Goal: Task Accomplishment & Management: Use online tool/utility

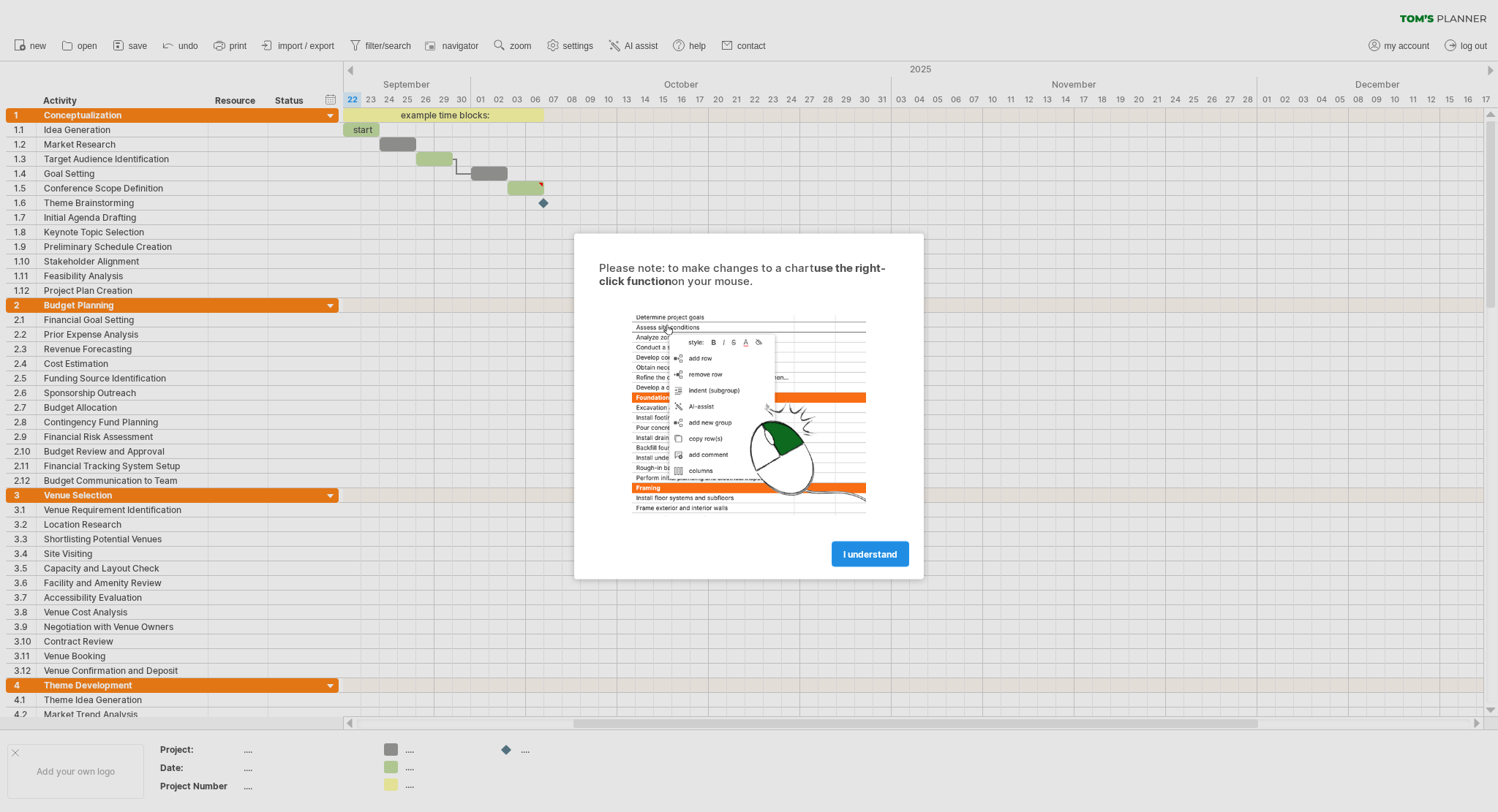
click at [866, 559] on link "I understand" at bounding box center [869, 553] width 77 height 25
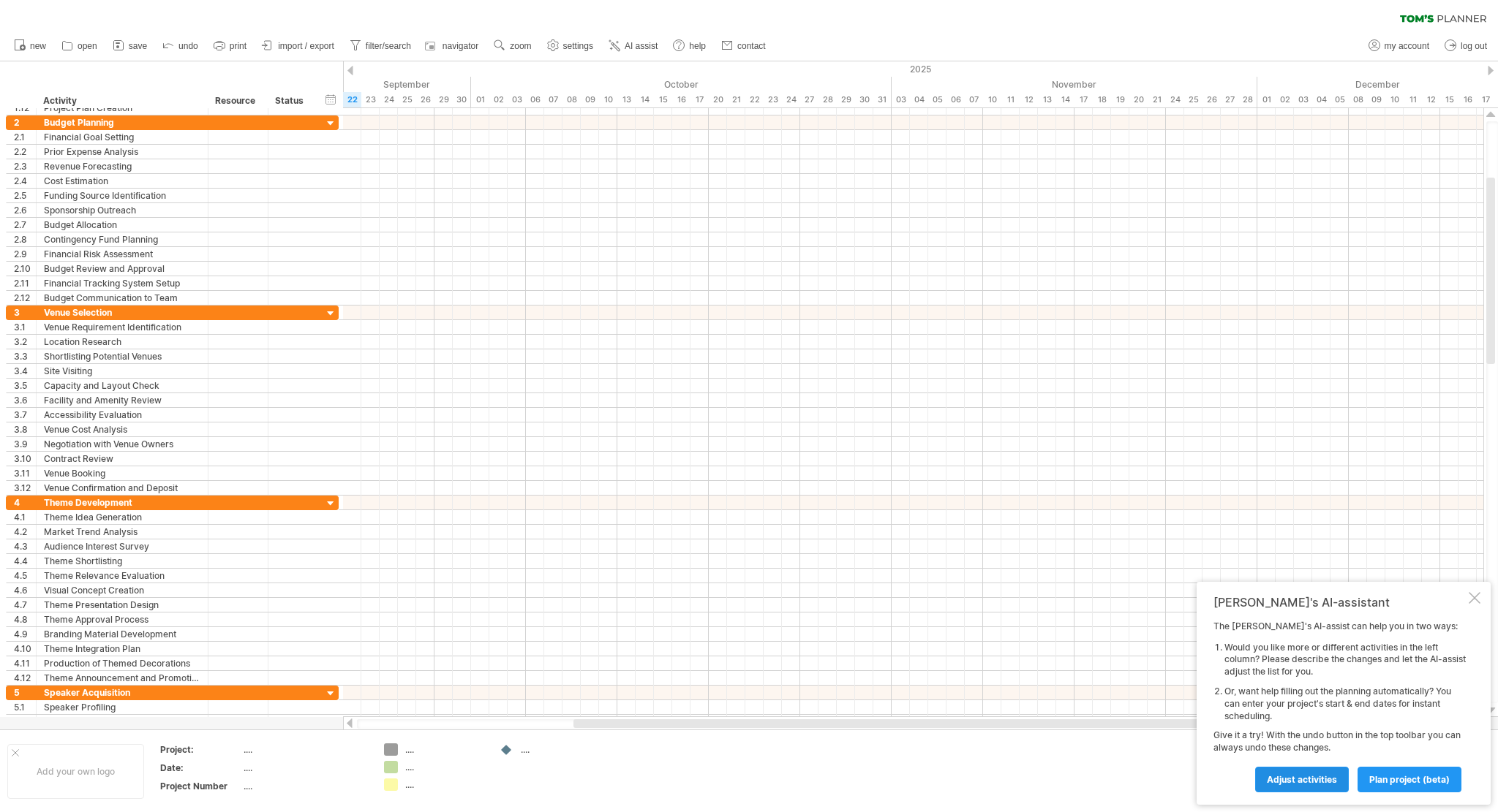
click at [1264, 783] on link "Adjust activities" at bounding box center [1302, 779] width 94 height 25
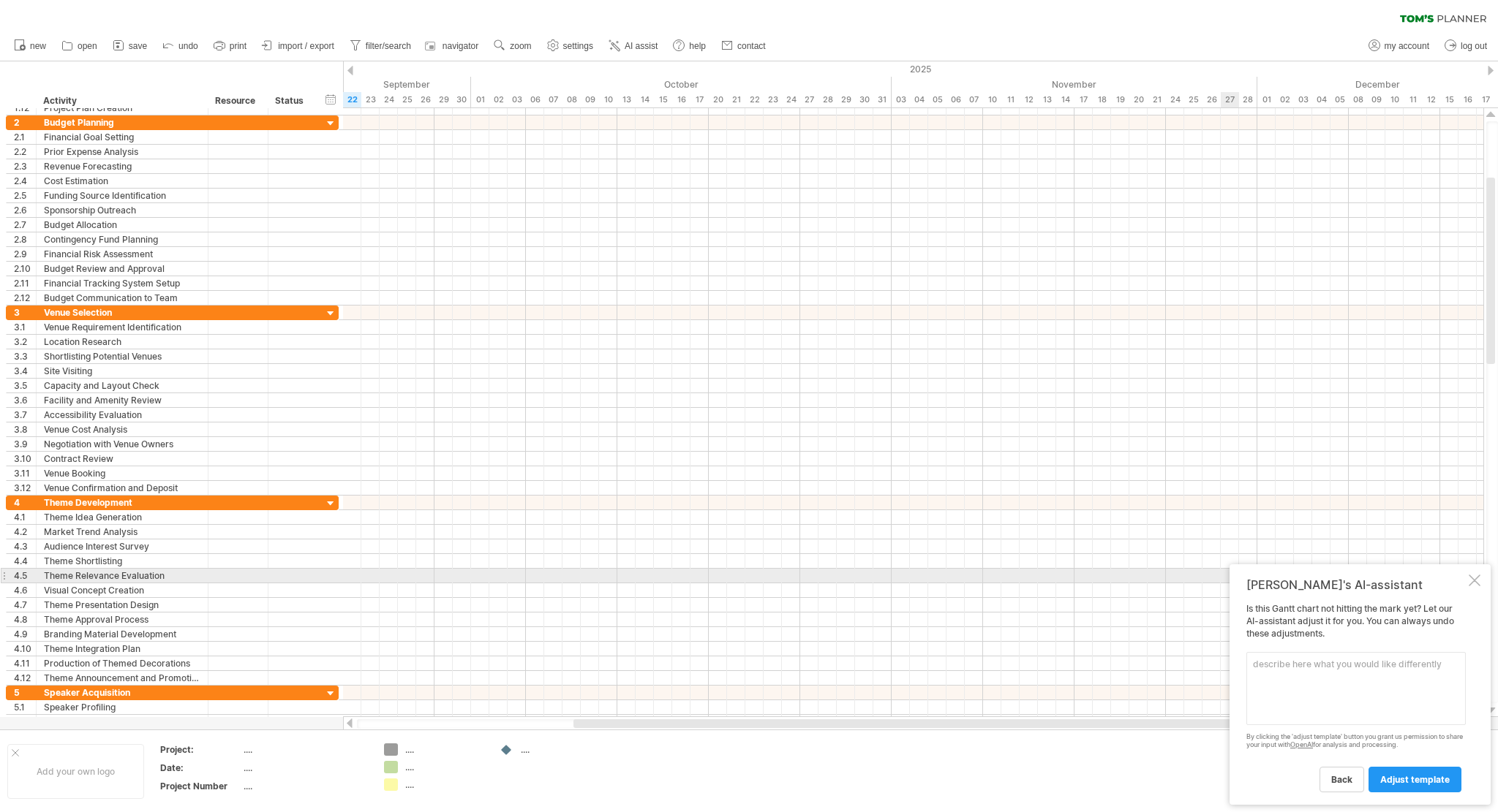
click at [1477, 581] on div at bounding box center [1475, 581] width 12 height 12
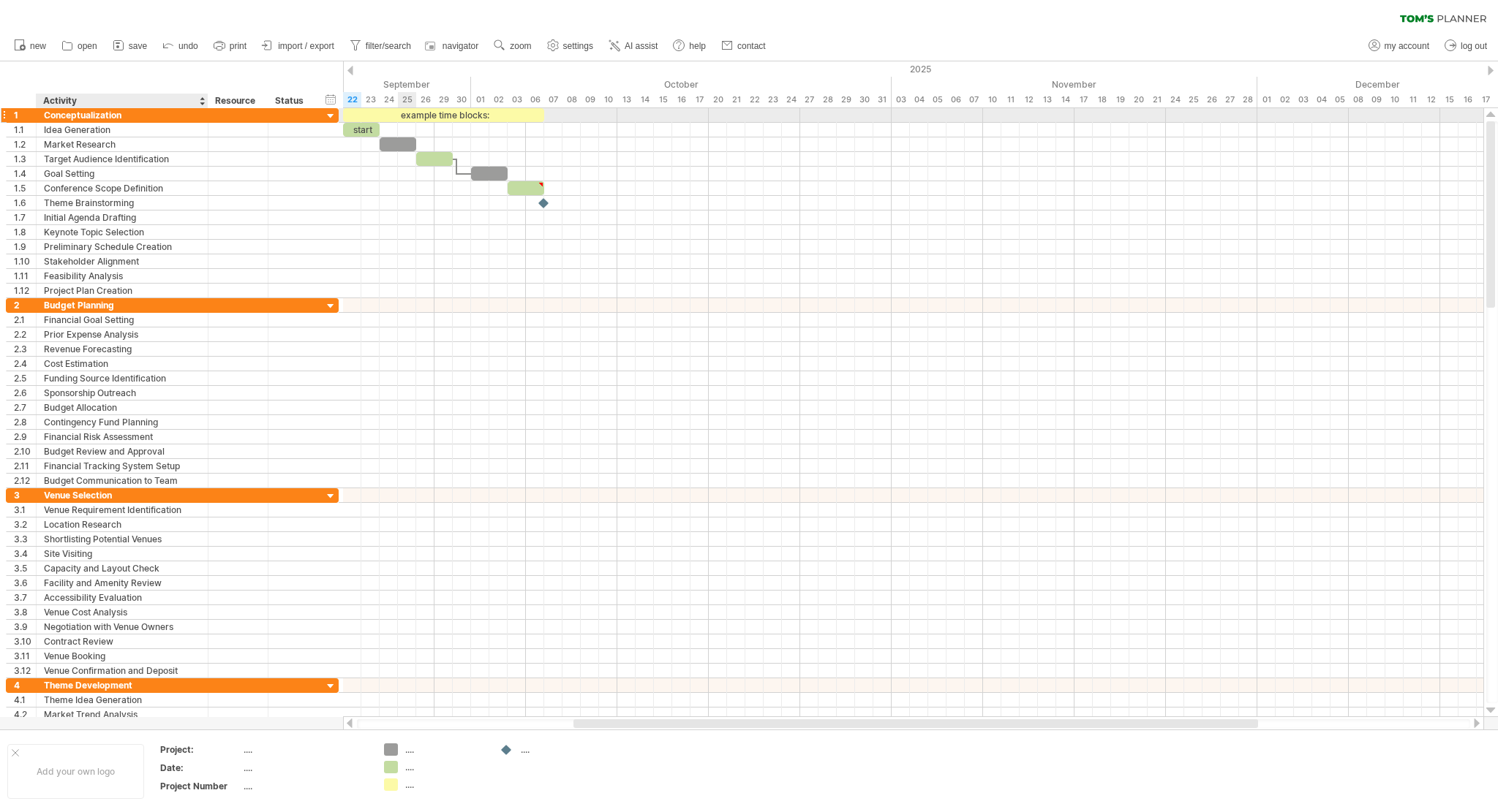
click at [129, 112] on div "Conceptualization" at bounding box center [122, 115] width 156 height 14
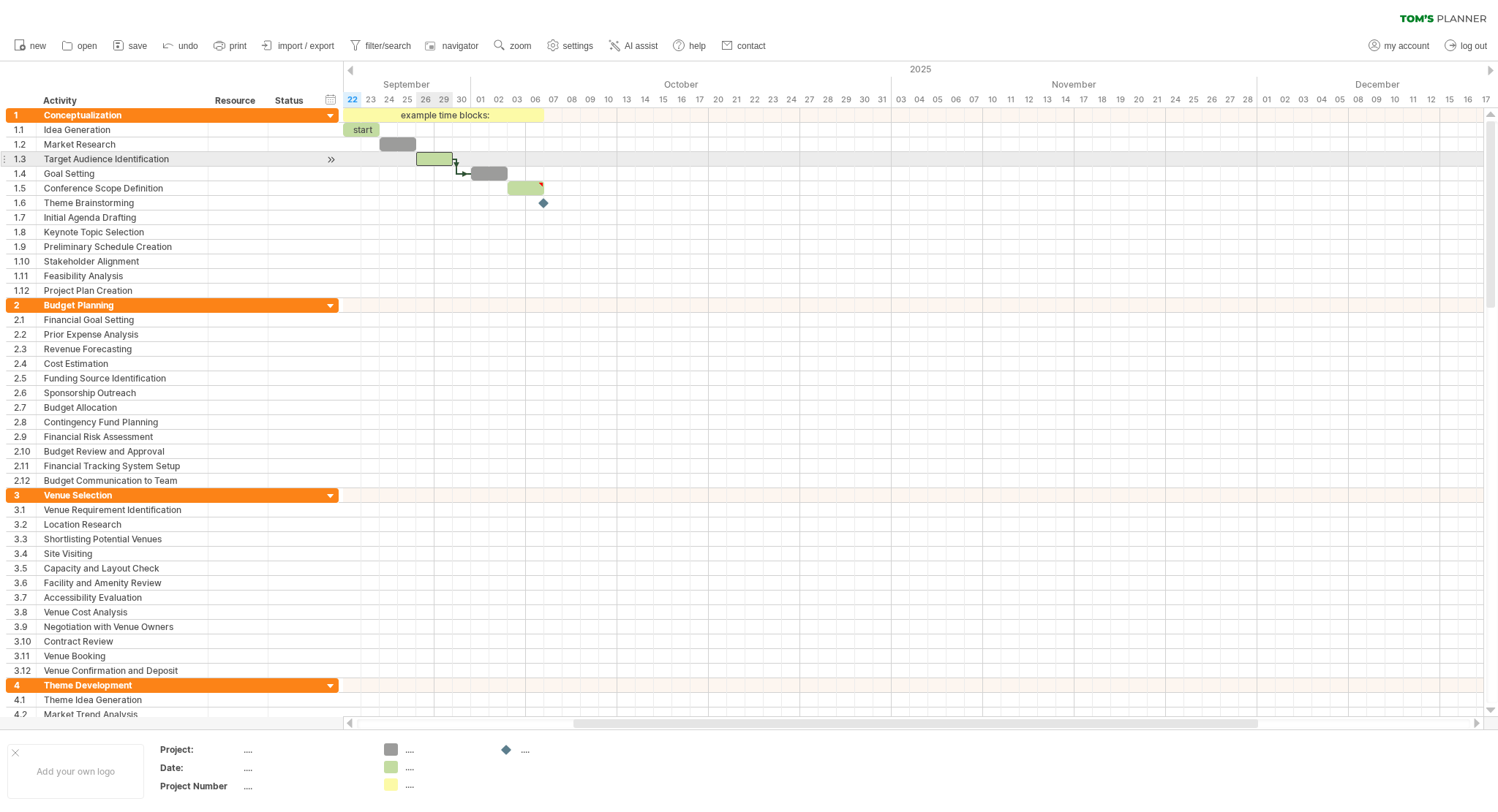
click at [435, 161] on div at bounding box center [434, 159] width 36 height 14
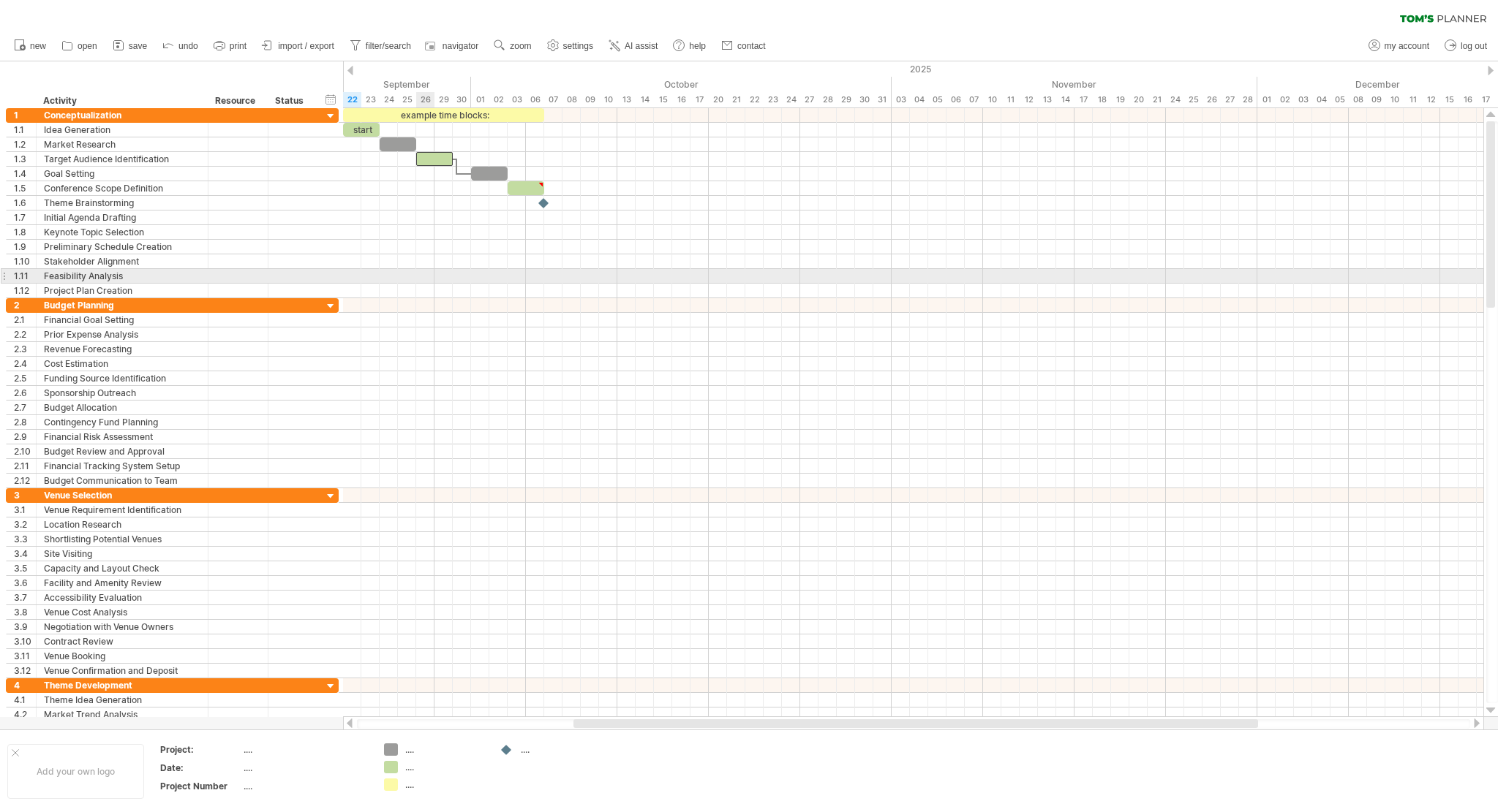
click at [428, 284] on div at bounding box center [912, 291] width 1140 height 15
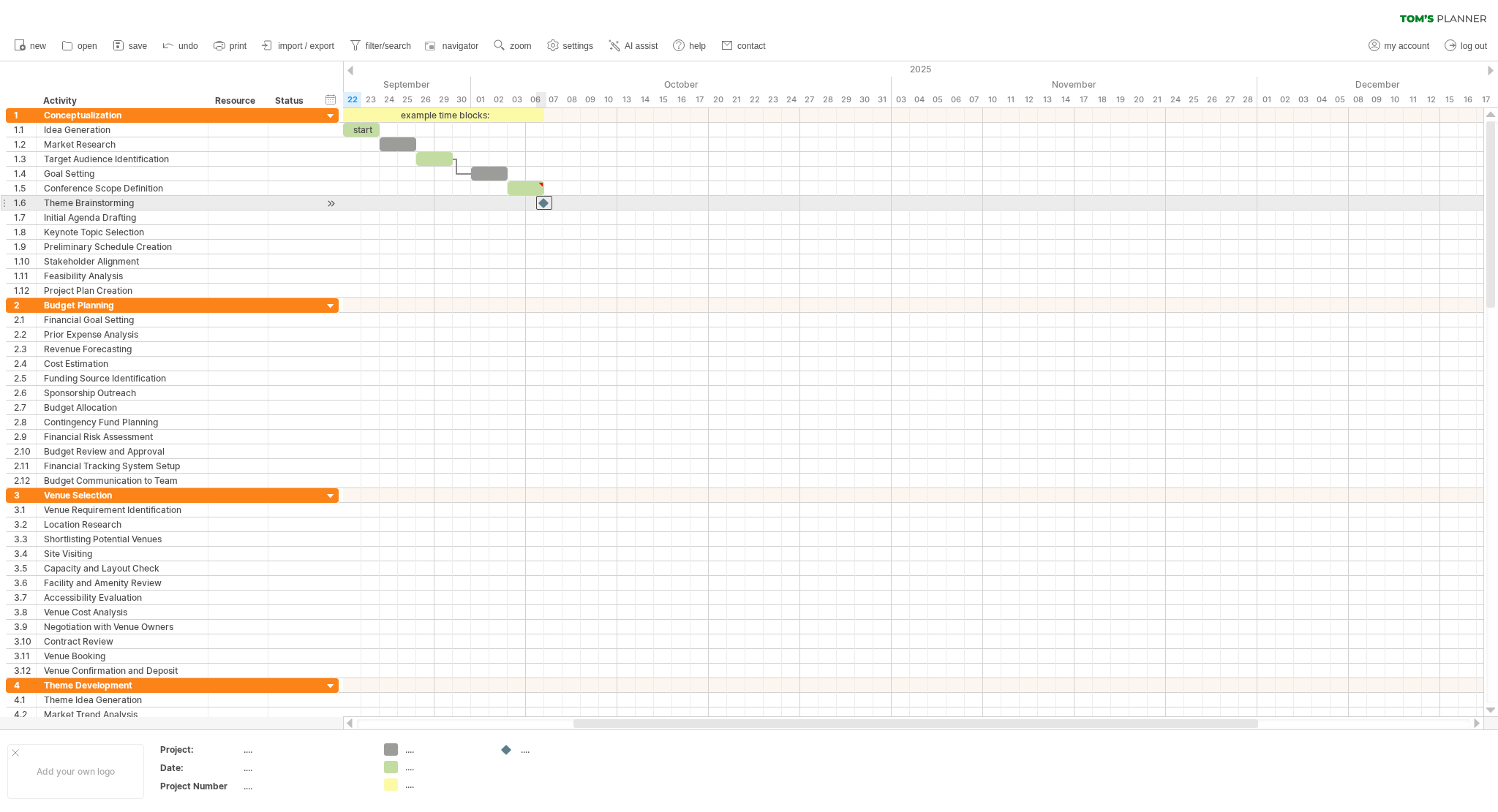
click at [544, 206] on div at bounding box center [544, 203] width 16 height 14
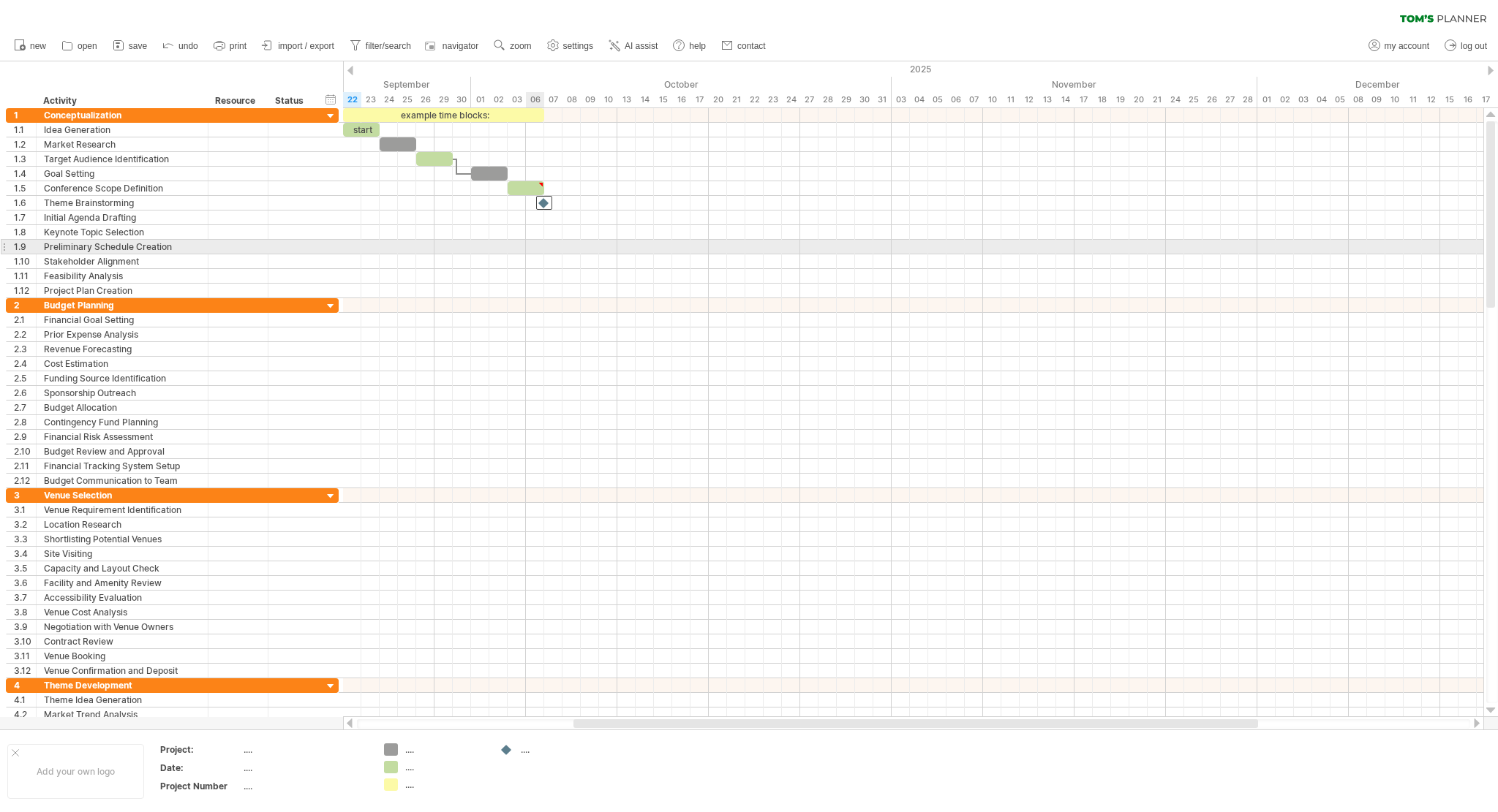
click at [538, 243] on div at bounding box center [912, 247] width 1140 height 15
click at [569, 245] on div "add time block" at bounding box center [602, 249] width 101 height 23
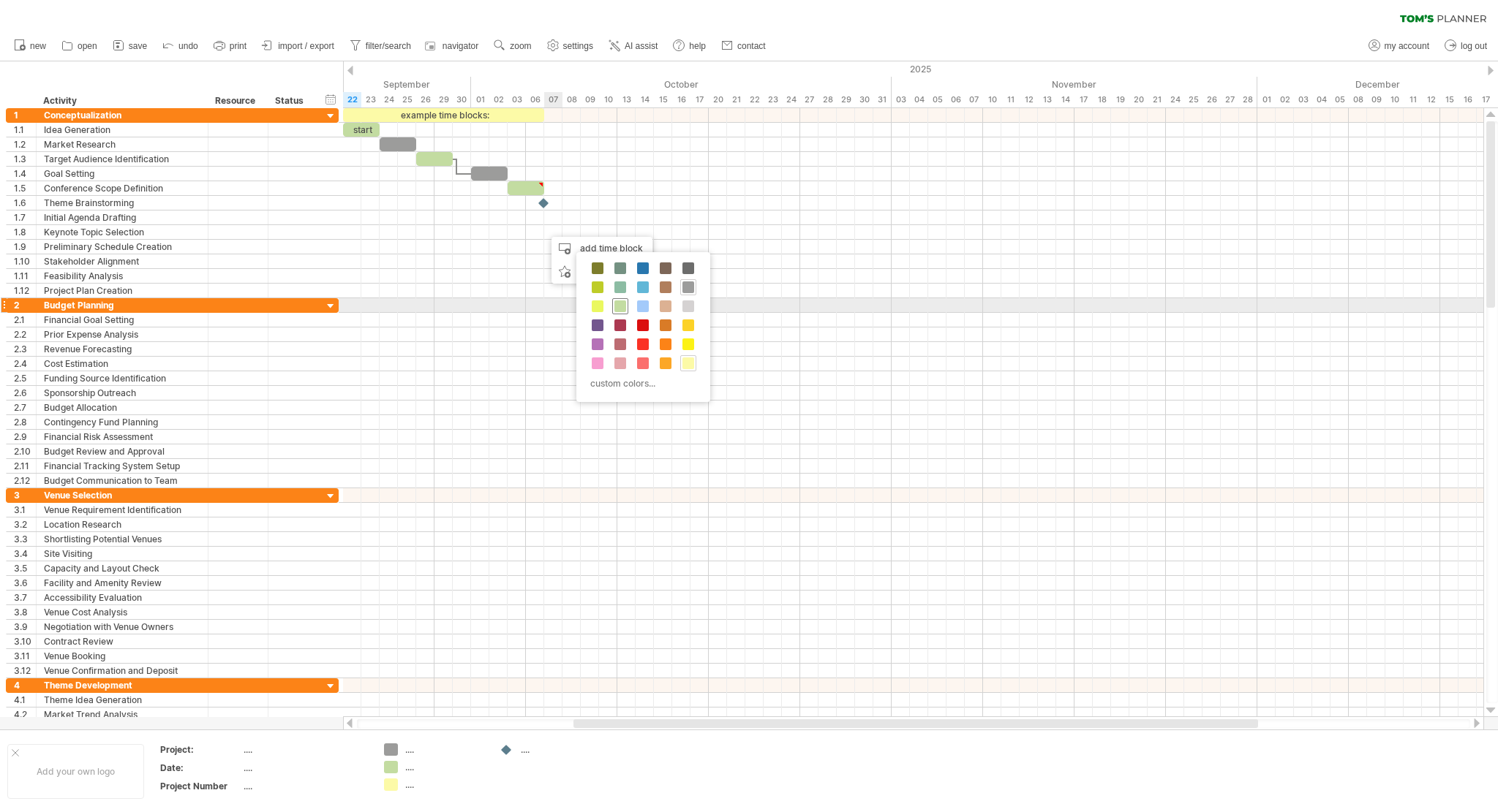
click at [620, 304] on span at bounding box center [620, 306] width 12 height 12
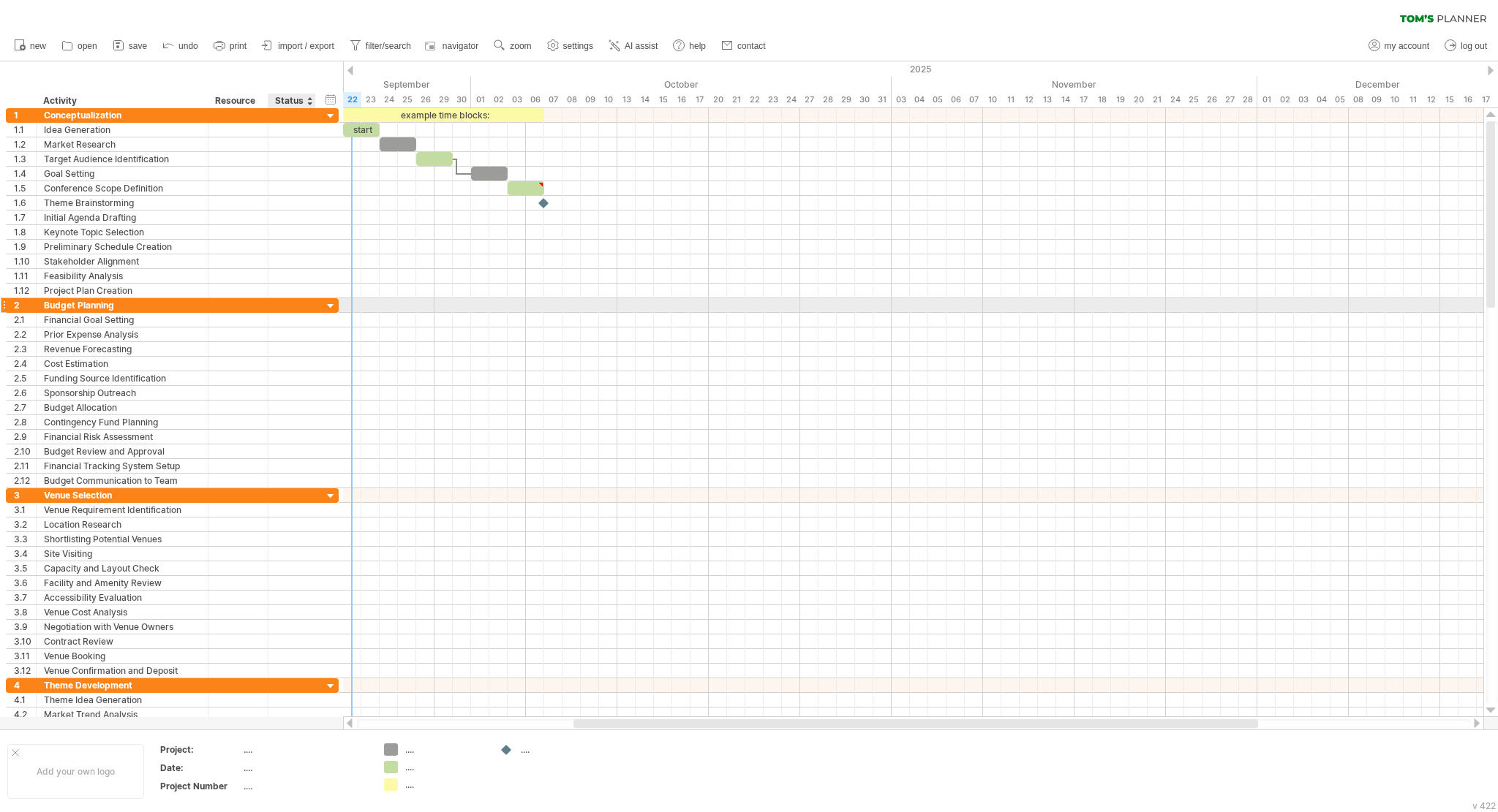
click at [330, 301] on div at bounding box center [331, 306] width 14 height 14
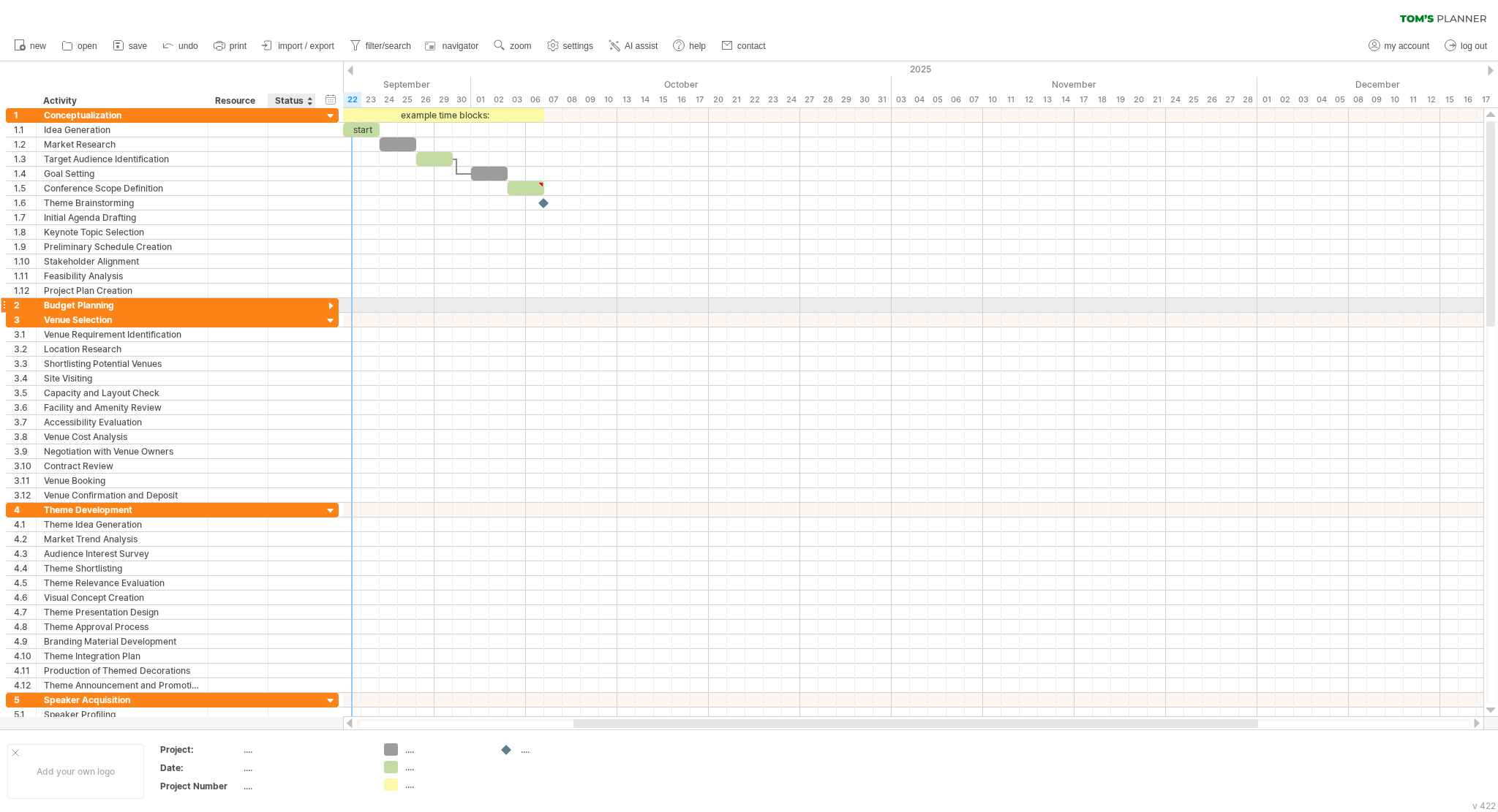
click at [330, 301] on div at bounding box center [331, 306] width 14 height 14
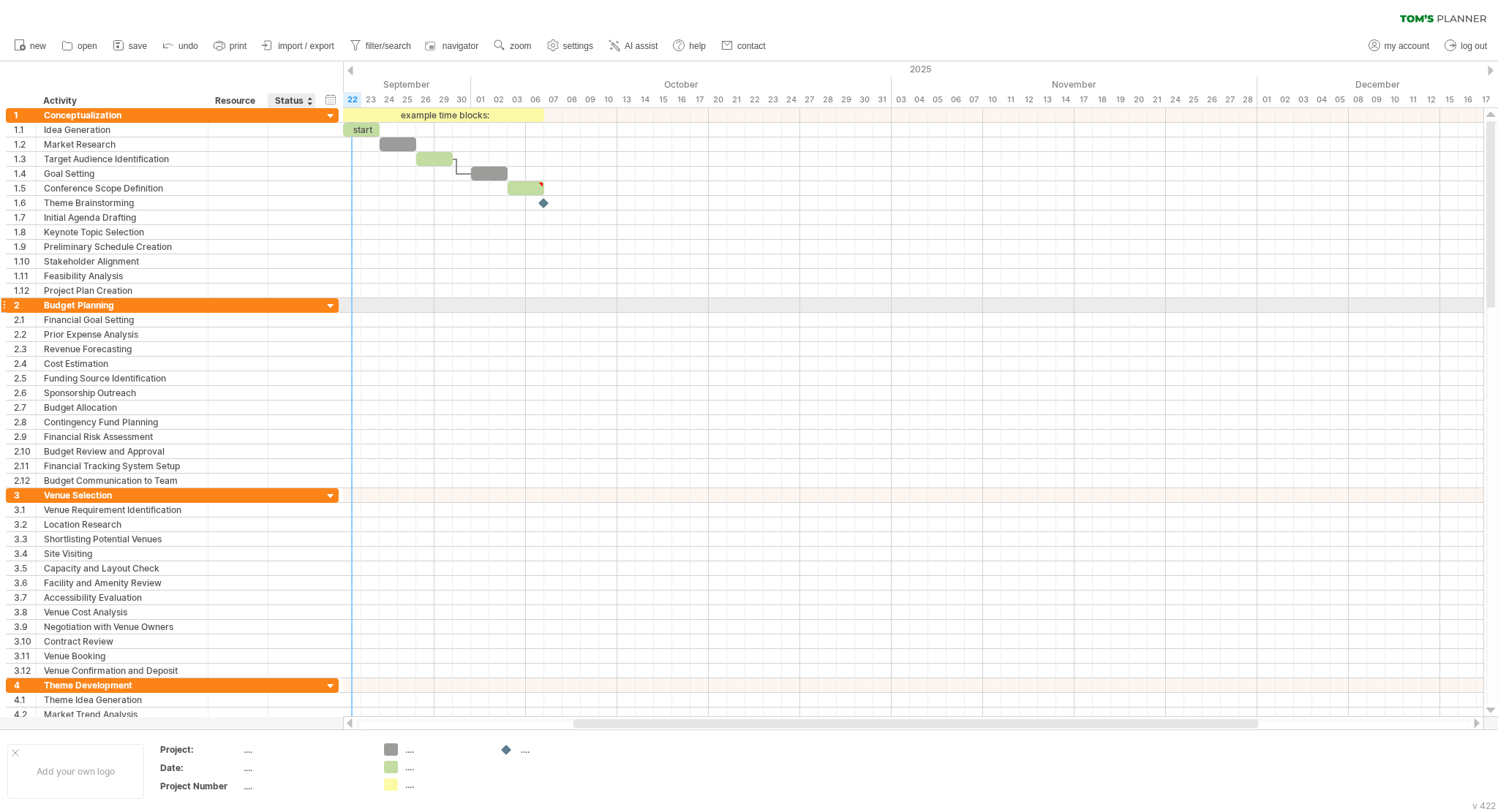
click at [330, 301] on div at bounding box center [331, 306] width 14 height 14
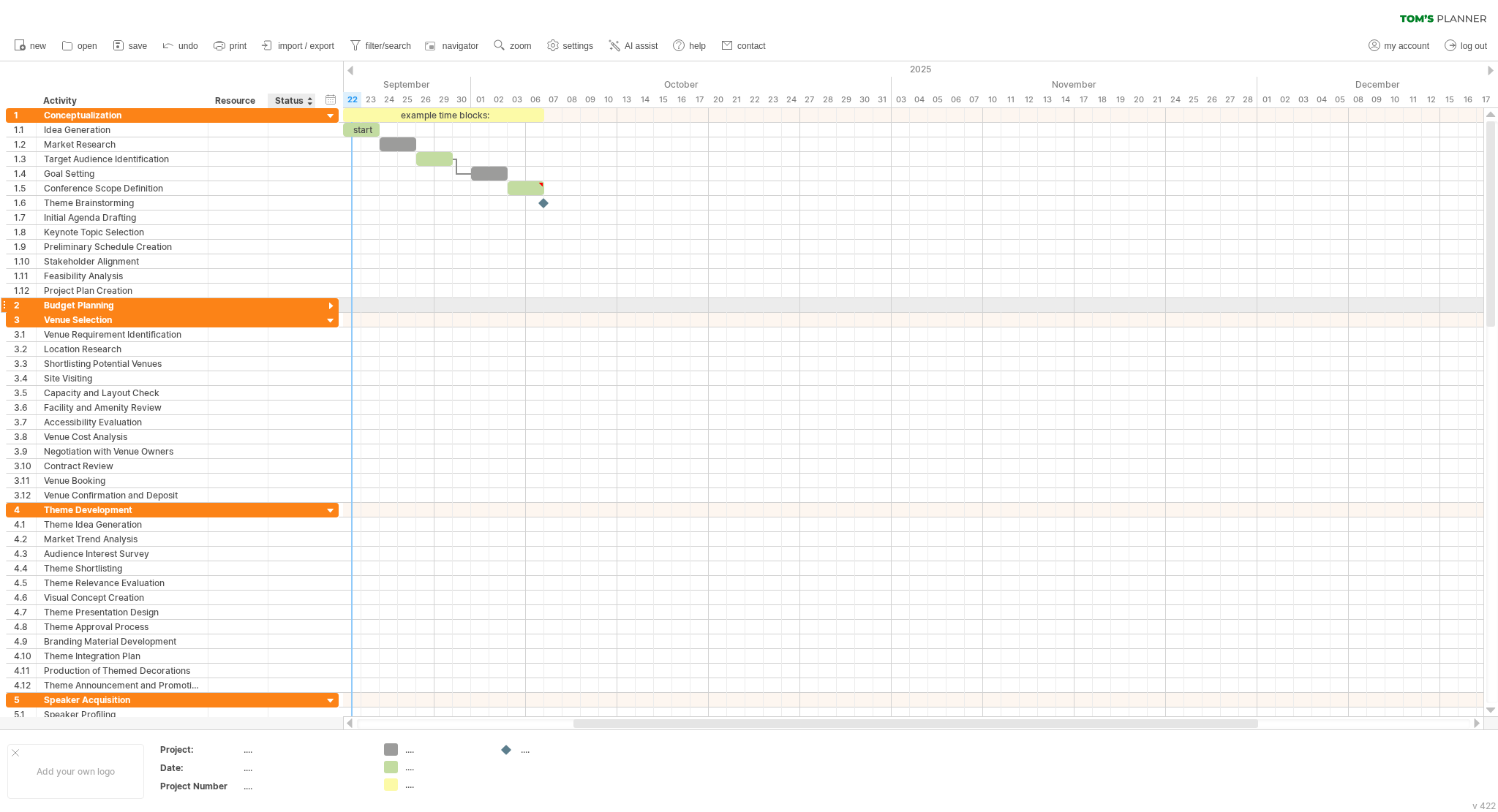
click at [330, 301] on div at bounding box center [331, 306] width 14 height 14
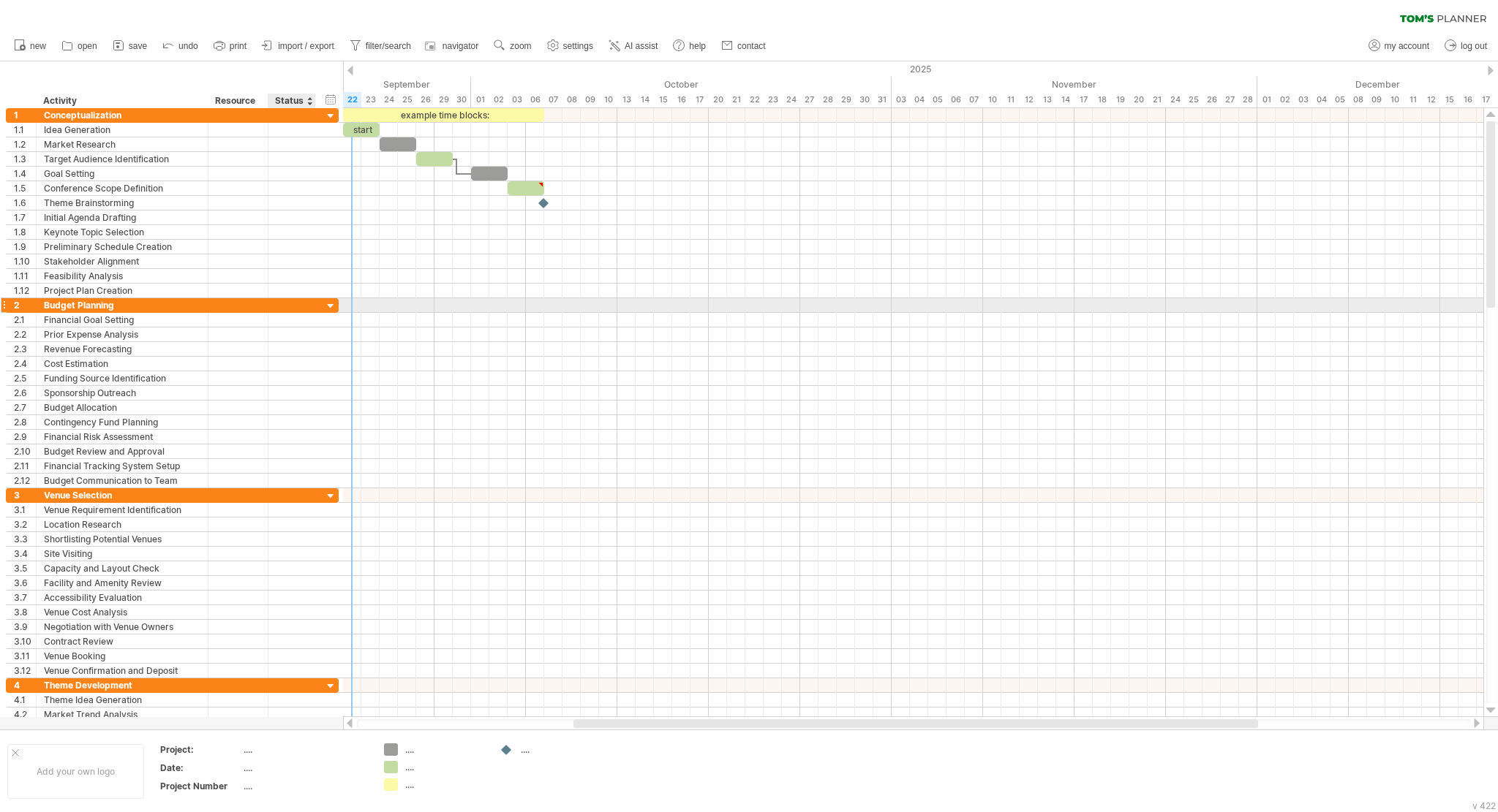
click at [330, 301] on div at bounding box center [331, 306] width 14 height 14
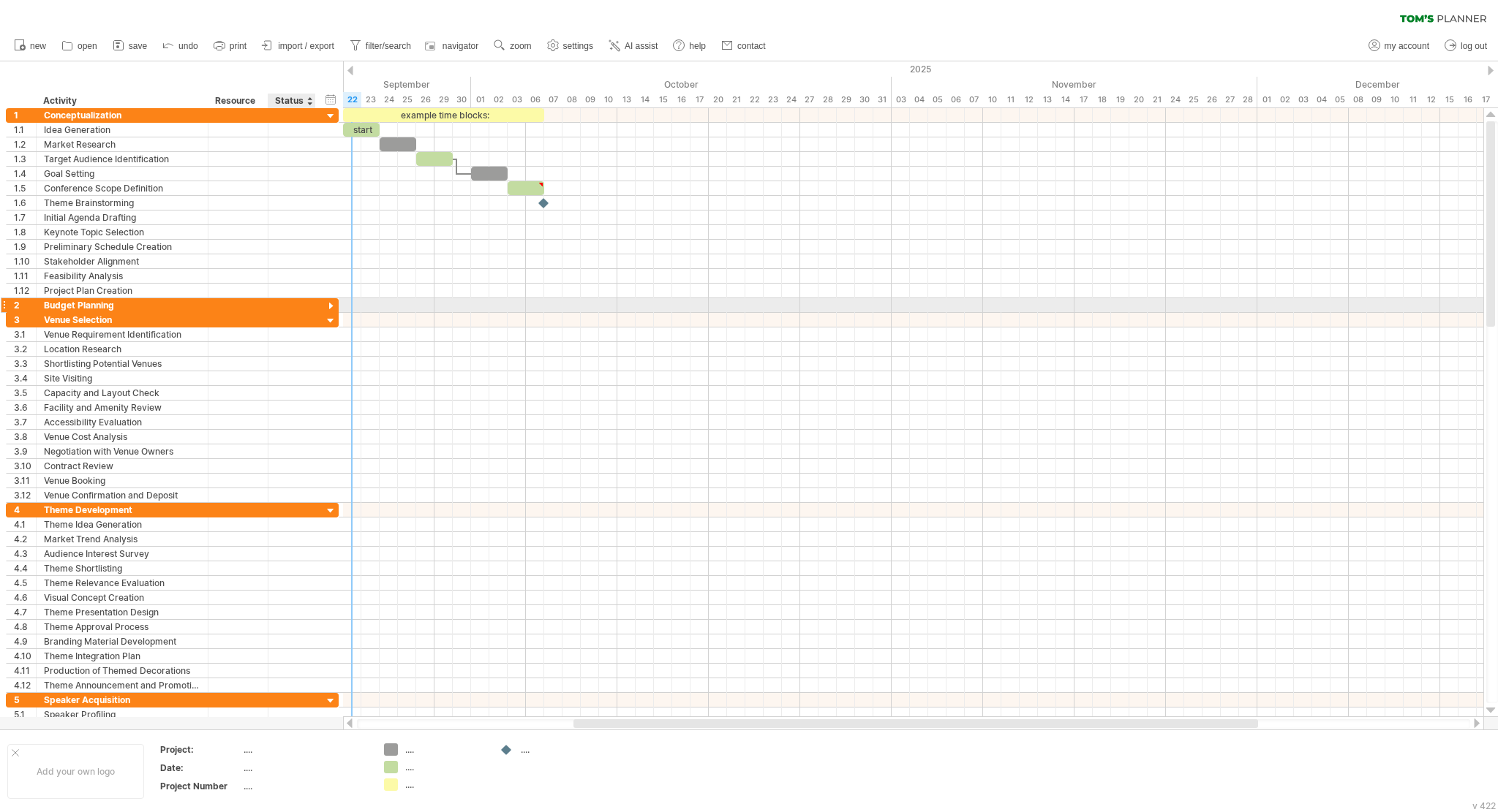
click at [330, 301] on div at bounding box center [331, 306] width 14 height 14
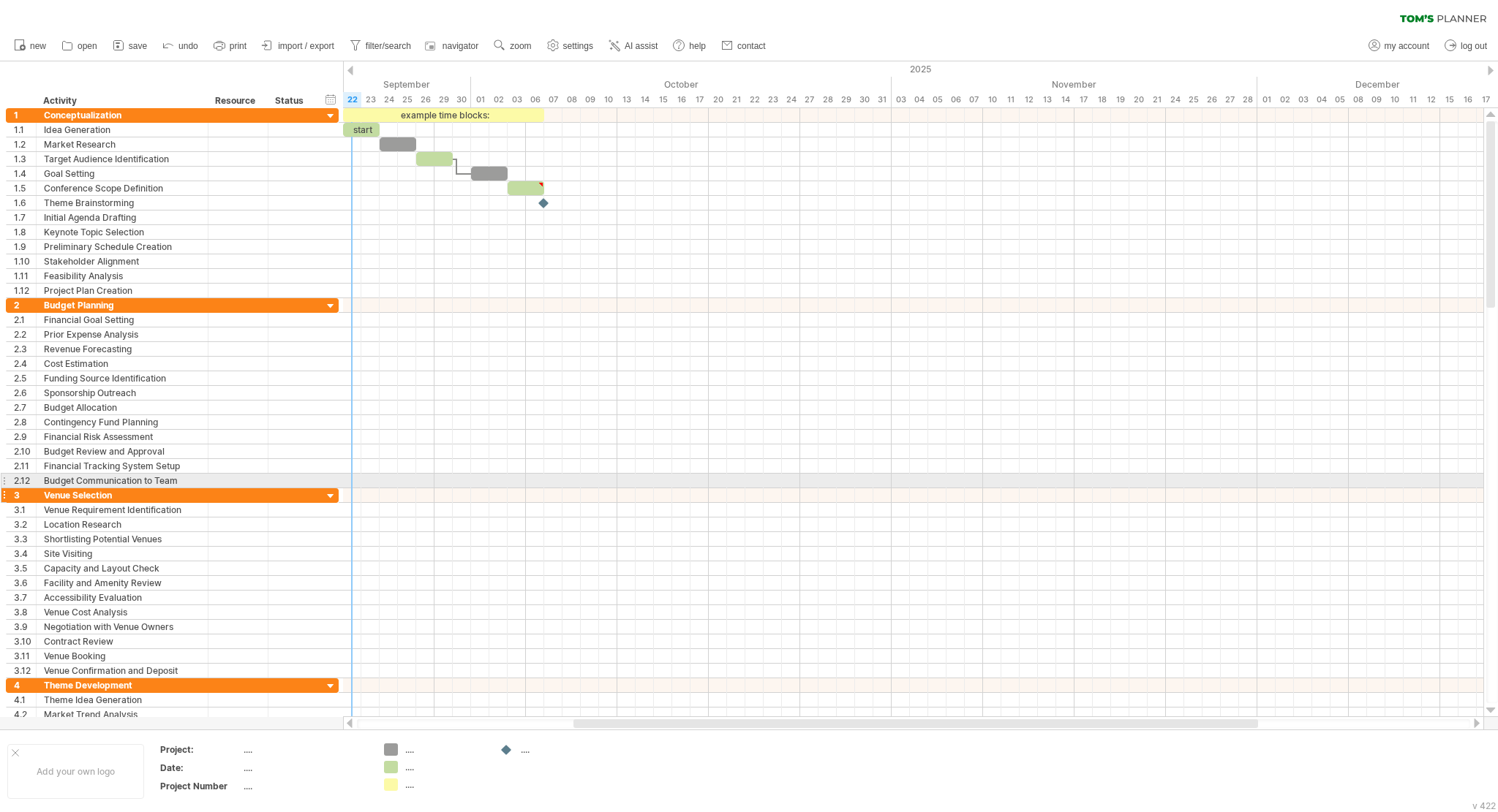
click at [329, 488] on div "**********" at bounding box center [172, 495] width 333 height 15
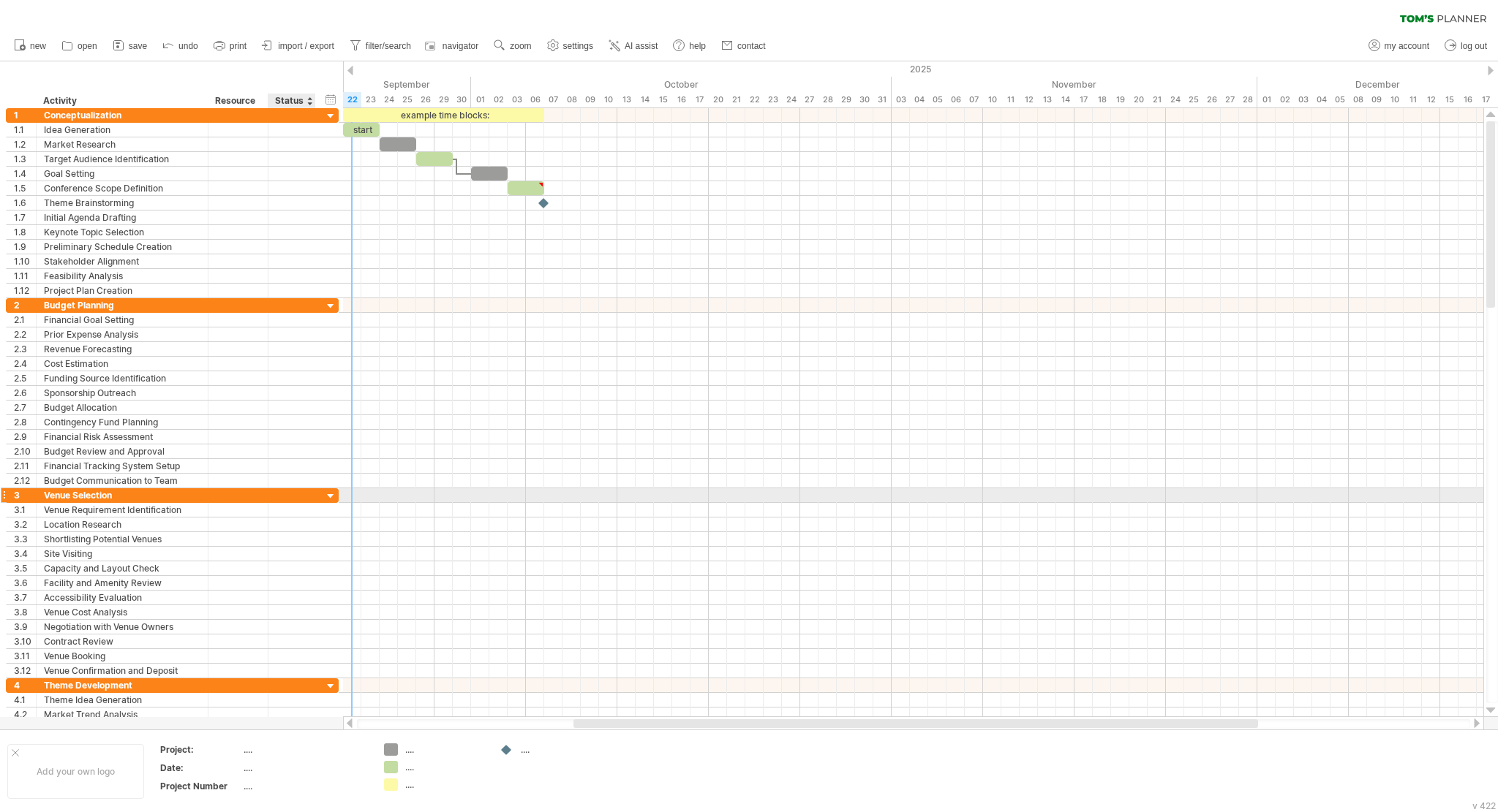
click at [327, 491] on div at bounding box center [331, 497] width 14 height 14
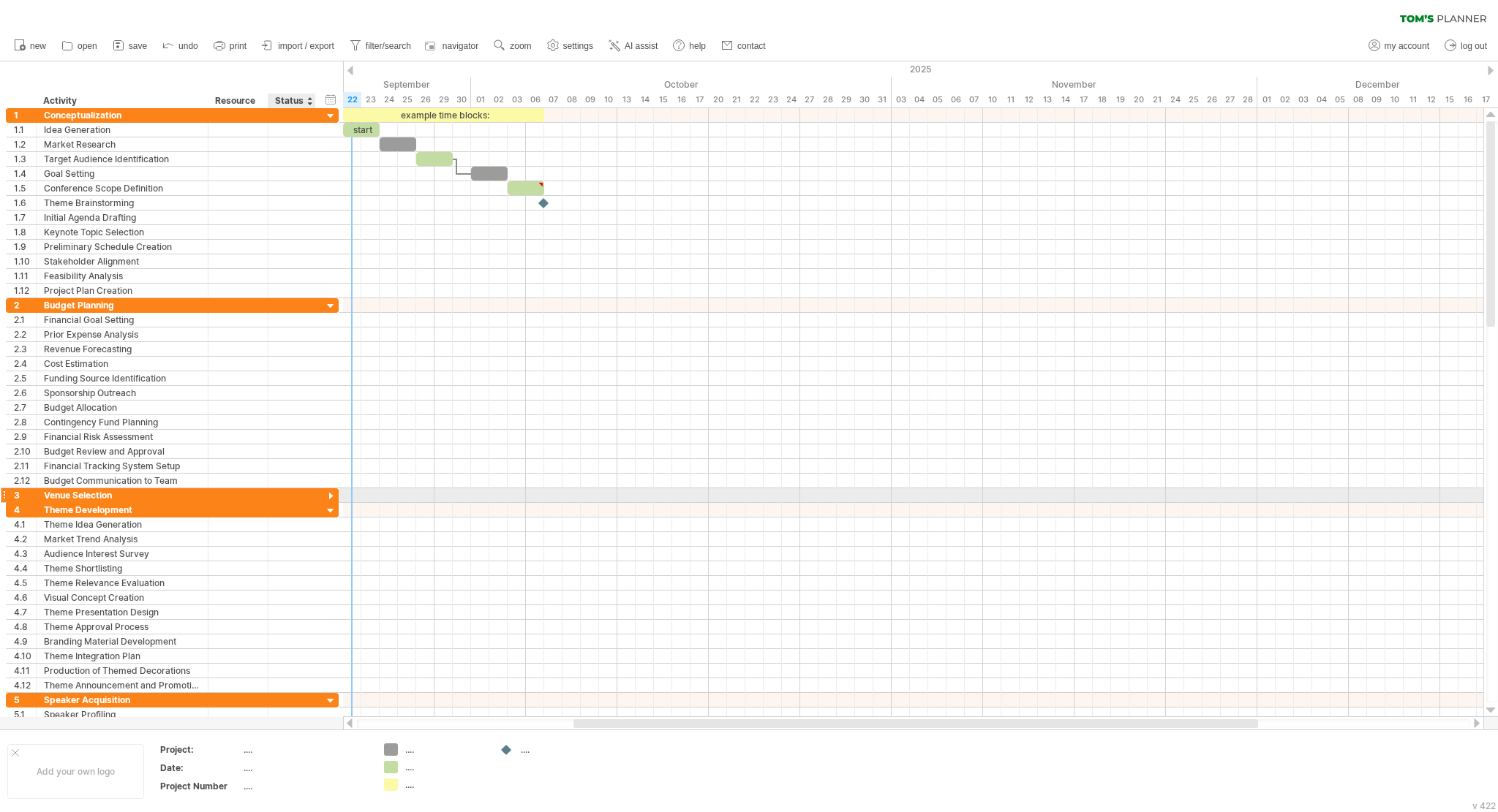
click at [327, 491] on div at bounding box center [331, 497] width 14 height 14
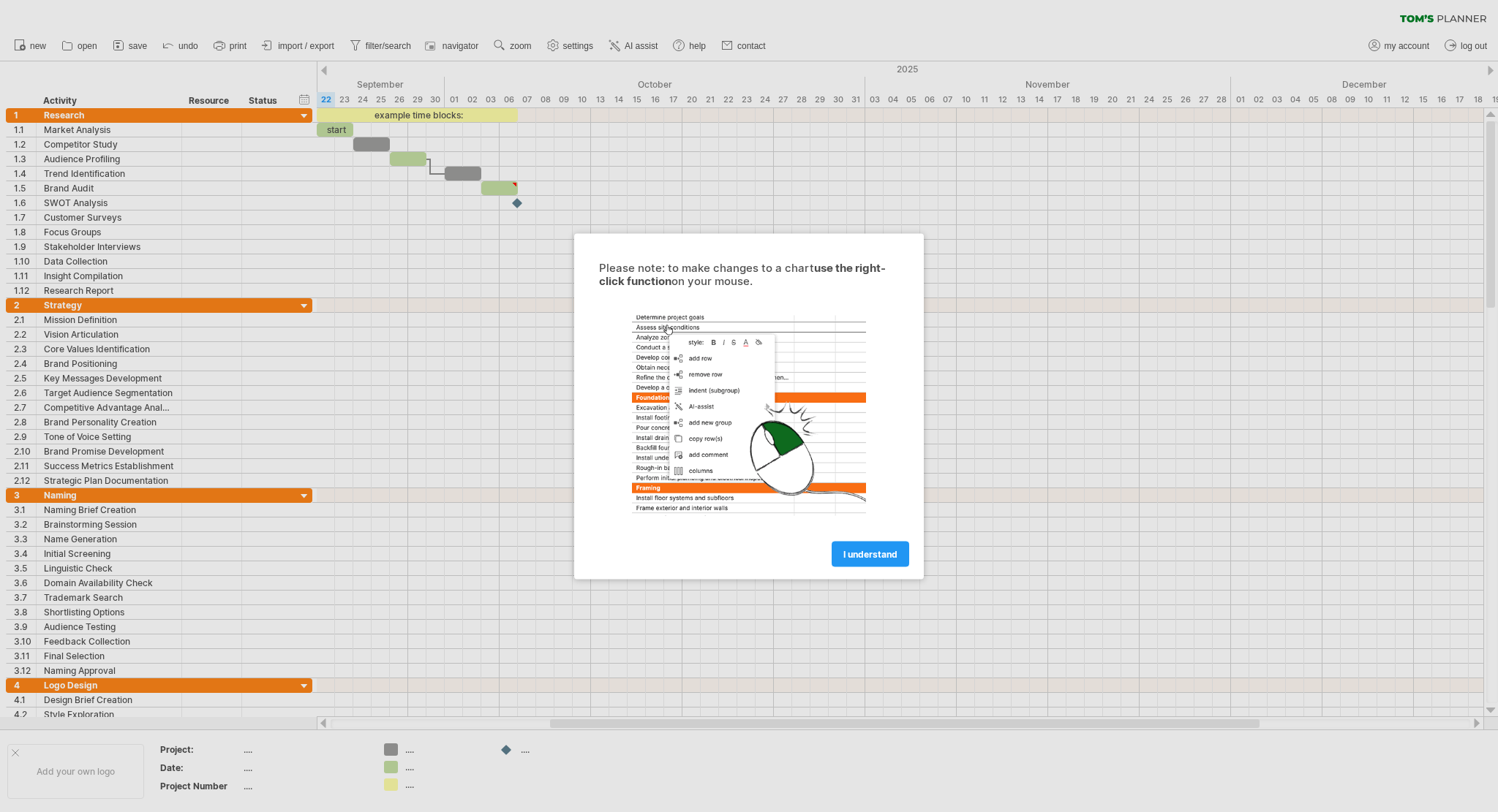
click at [869, 569] on div "Please note: to make changes to a chart use the right-click function on your mo…" at bounding box center [749, 406] width 350 height 345
click at [873, 554] on span "I understand" at bounding box center [869, 553] width 54 height 11
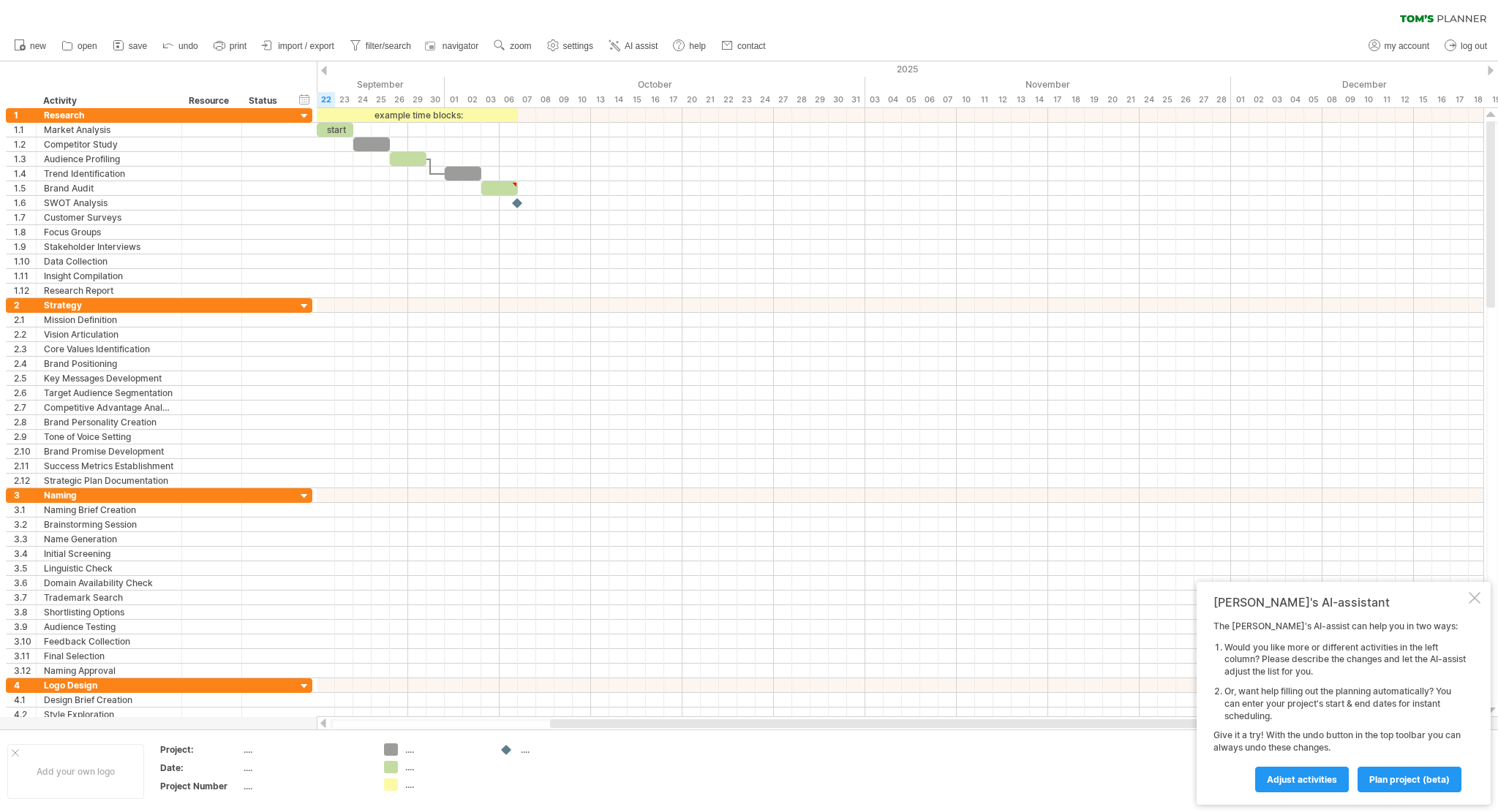
drag, startPoint x: 1020, startPoint y: 1, endPoint x: 1027, endPoint y: 0, distance: 7.1
click at [1439, 21] on div "clear filter reapply filter" at bounding box center [749, 15] width 1498 height 30
click at [1431, 12] on div "clear filter reapply filter" at bounding box center [749, 15] width 1498 height 30
click at [1428, 19] on icon at bounding box center [1416, 18] width 33 height 7
